Goal: Information Seeking & Learning: Find specific fact

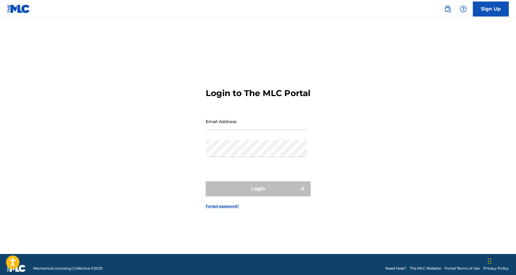
click at [449, 9] on img at bounding box center [447, 8] width 7 height 7
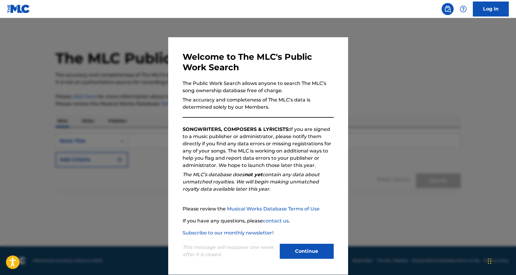
click at [299, 248] on button "Continue" at bounding box center [307, 251] width 54 height 15
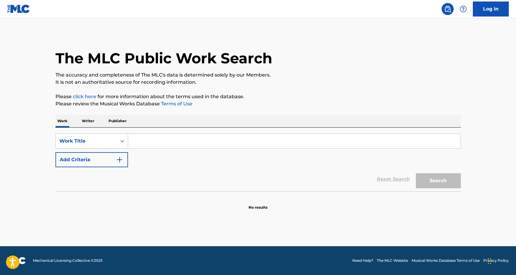
click at [184, 149] on div "SearchWithCriteriaf01e30d9-6ff9-4a2d-83a1-3867f9981f1a Work Title Add Criteria" at bounding box center [259, 151] width 406 height 34
click at [181, 143] on input "Search Form" at bounding box center [294, 141] width 333 height 14
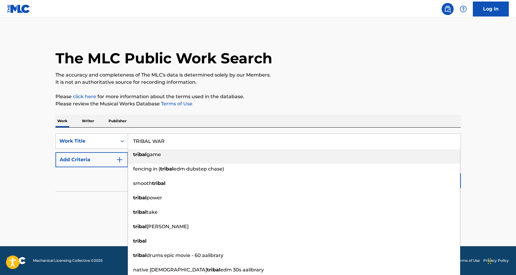
type input "TRIBAL WAR"
click at [99, 160] on button "Add Criteria" at bounding box center [92, 159] width 73 height 15
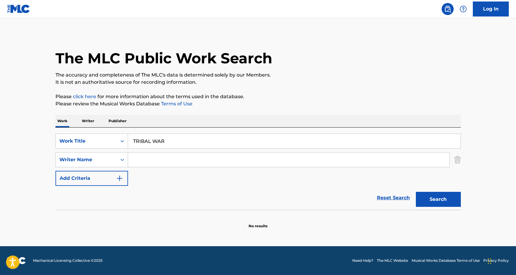
click at [176, 156] on input "Search Form" at bounding box center [289, 159] width 322 height 14
type input "VEIKOSO"
click at [416, 192] on button "Search" at bounding box center [438, 199] width 45 height 15
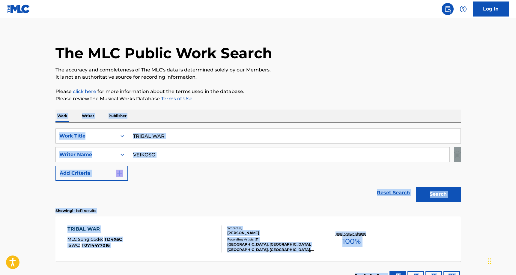
scroll to position [52, 0]
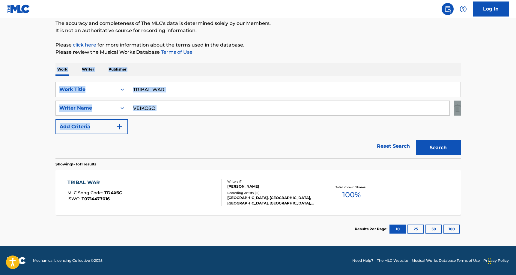
drag, startPoint x: 257, startPoint y: 102, endPoint x: 197, endPoint y: 133, distance: 67.4
click at [197, 133] on div "The MLC Public Work Search The accuracy and completeness of The MLC's data is d…" at bounding box center [258, 112] width 420 height 262
click at [193, 175] on div "TRIBAL WAR MLC Song Code : TD4X6C ISWC : T0714477016 Writers ( 1 ) [PERSON_NAME…" at bounding box center [259, 192] width 406 height 45
